Goal: Understand process/instructions

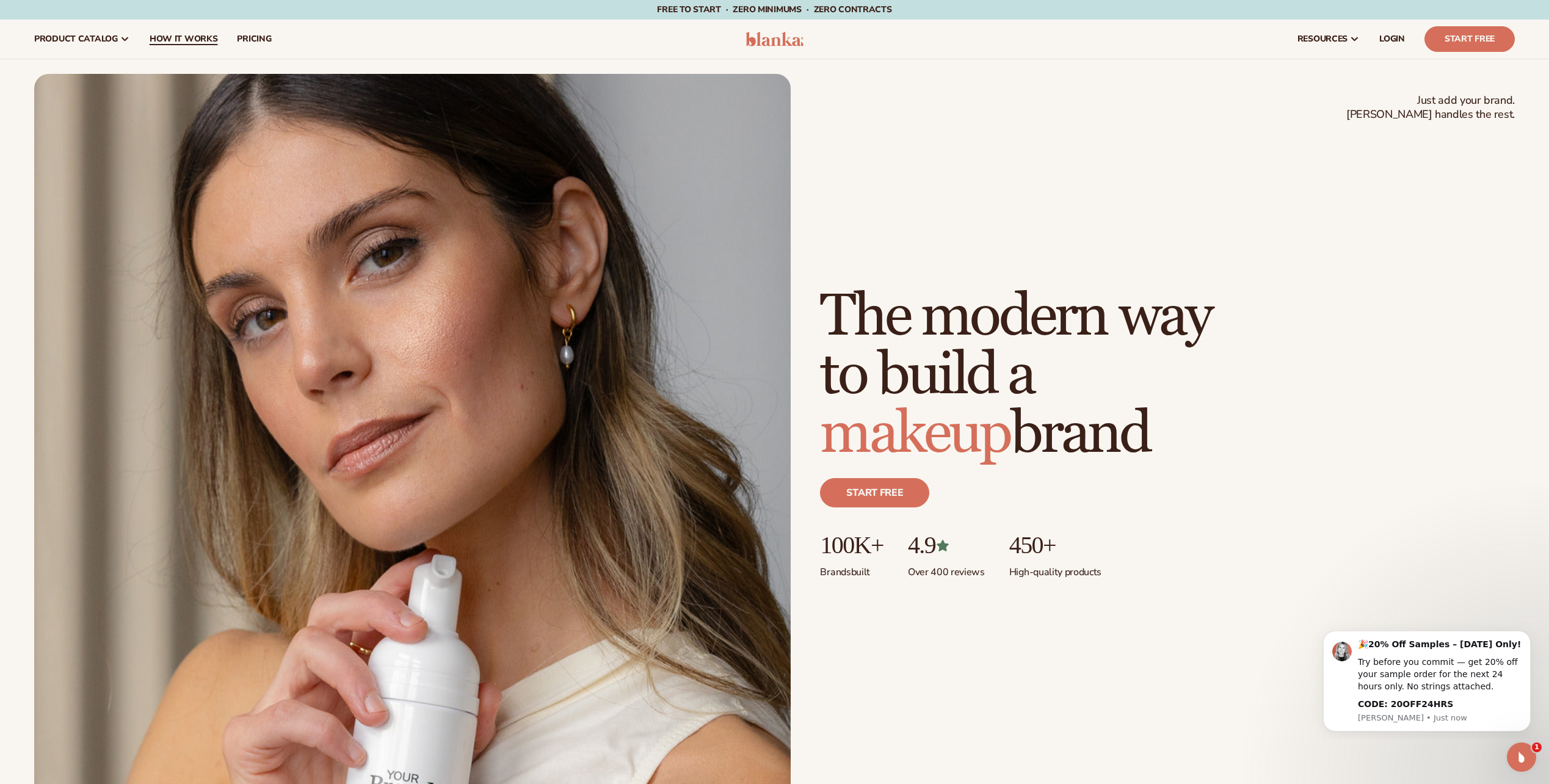
click at [174, 34] on span "How It Works" at bounding box center [183, 38] width 69 height 10
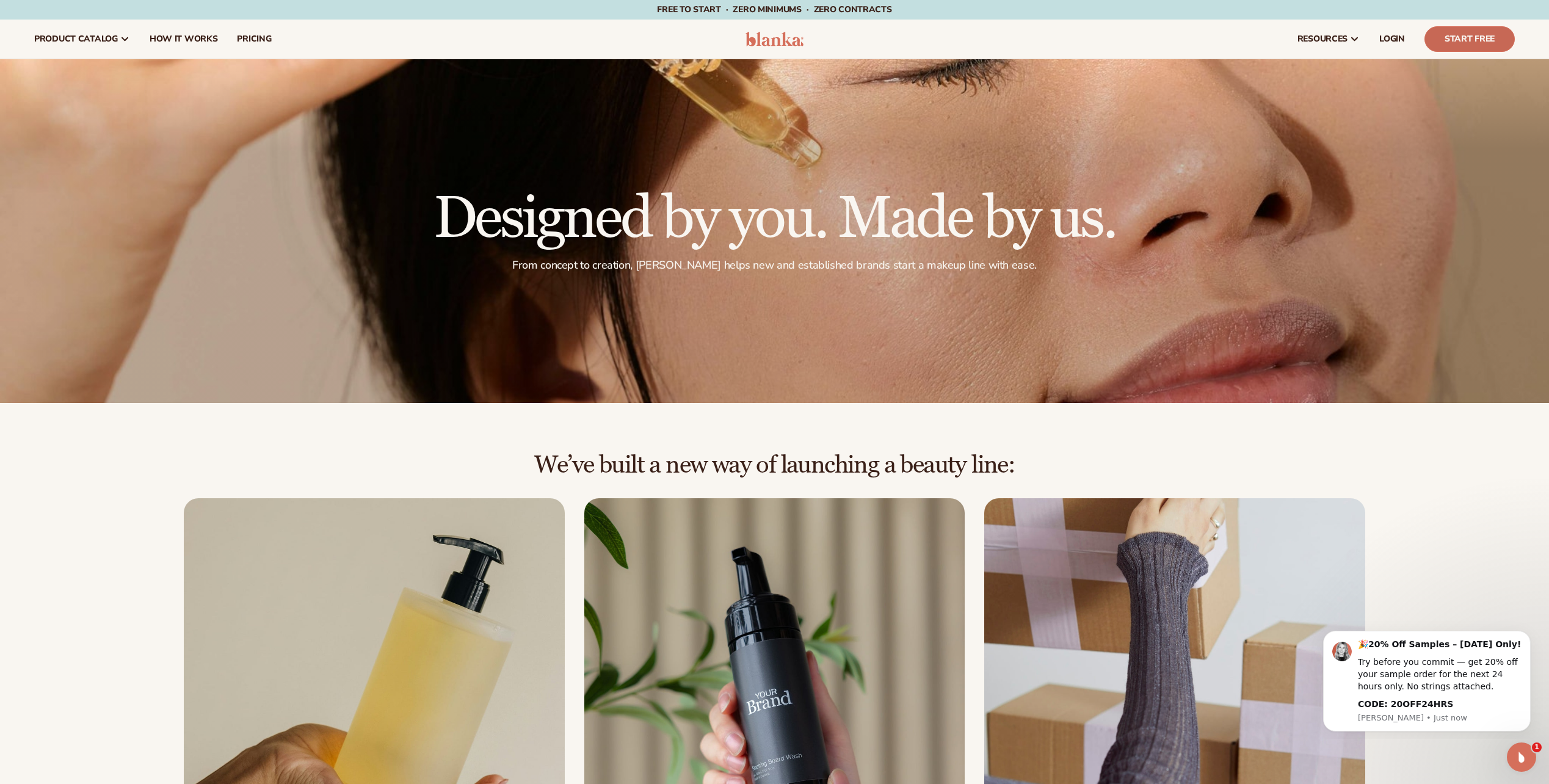
click at [1468, 29] on link "Start Free" at bounding box center [1470, 39] width 90 height 26
